Goal: Task Accomplishment & Management: Use online tool/utility

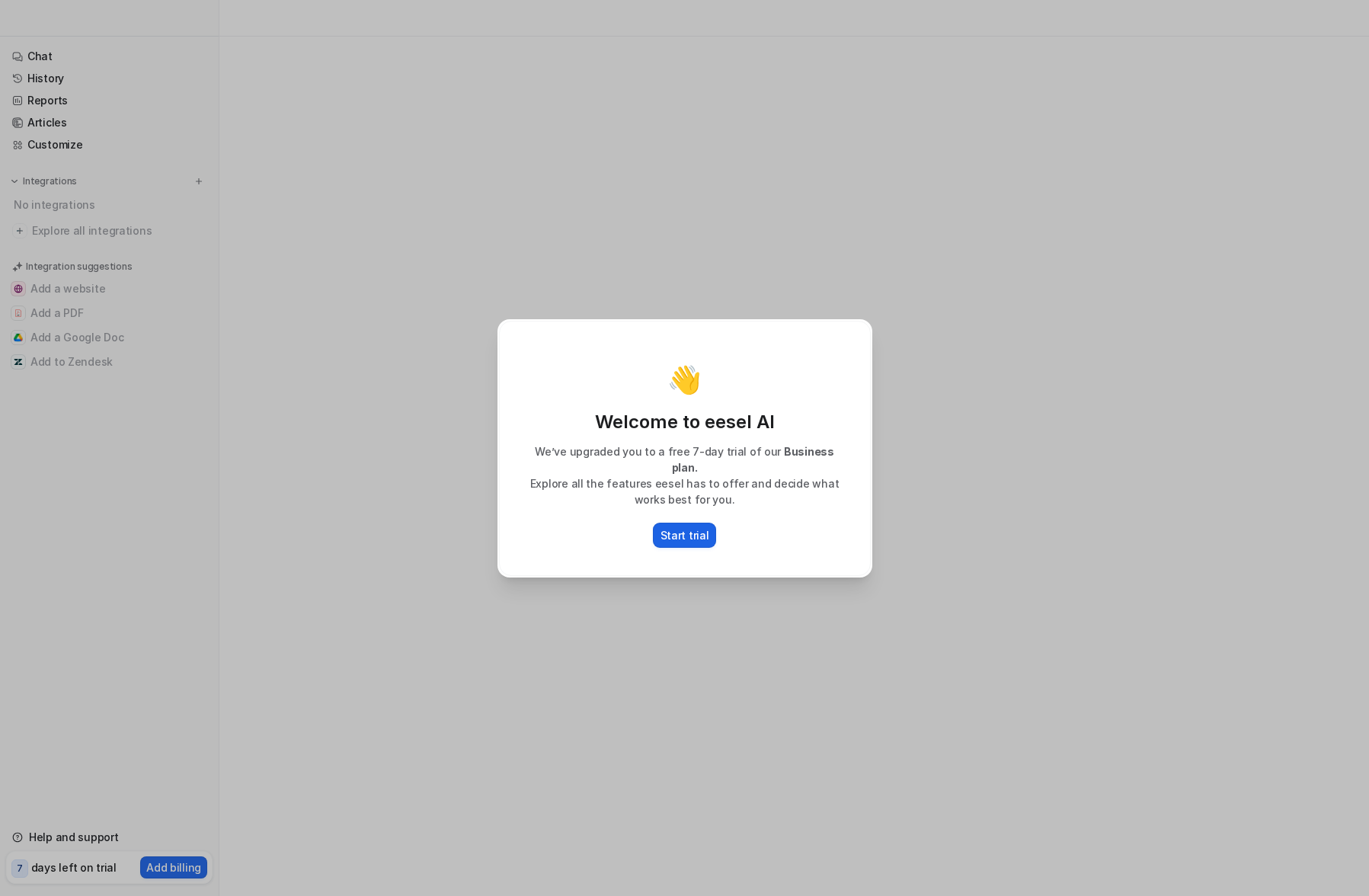
click at [686, 529] on p "Start trial" at bounding box center [685, 535] width 48 height 16
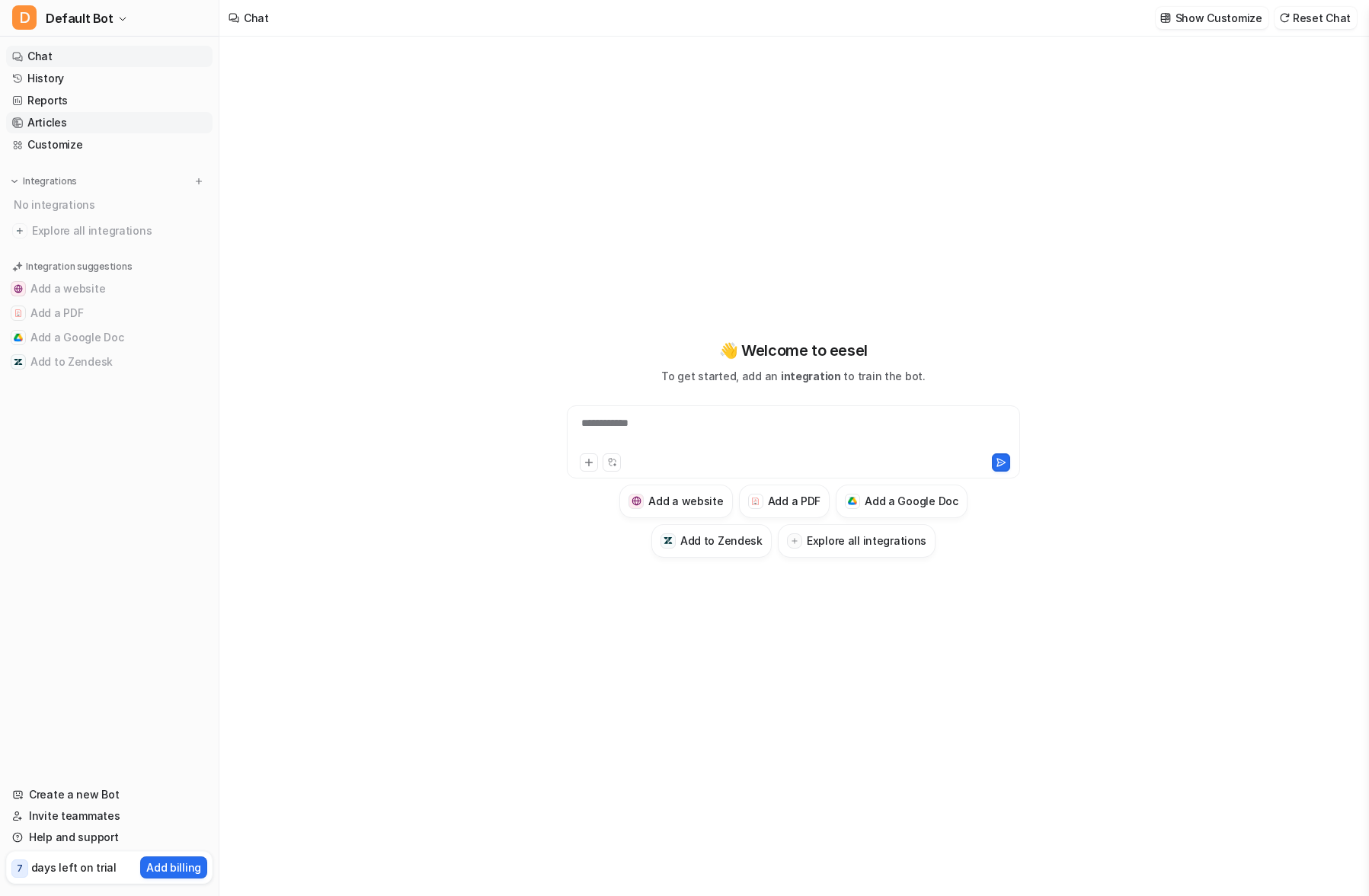
click at [43, 121] on link "Articles" at bounding box center [109, 122] width 206 height 22
